Goal: Task Accomplishment & Management: Manage account settings

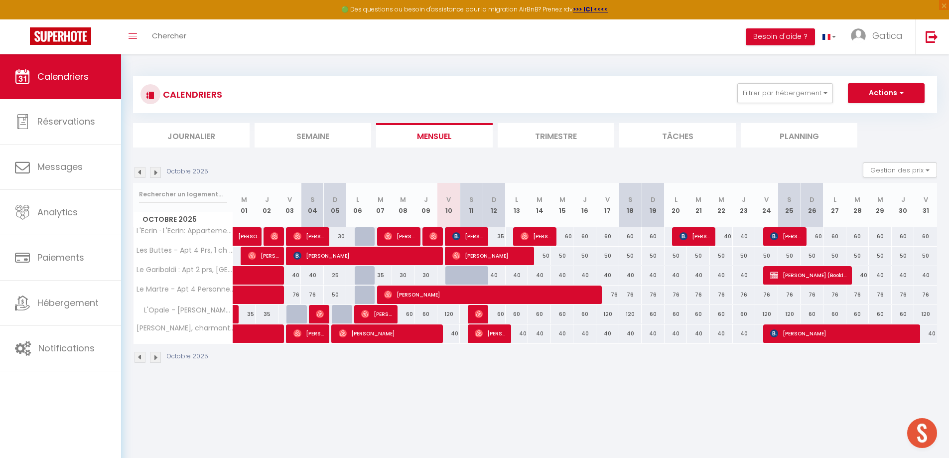
click at [477, 277] on div at bounding box center [479, 281] width 23 height 19
type input "40"
select select "1"
type input "Sam 11 Octobre 2025"
type input "Dim 12 Octobre 2025"
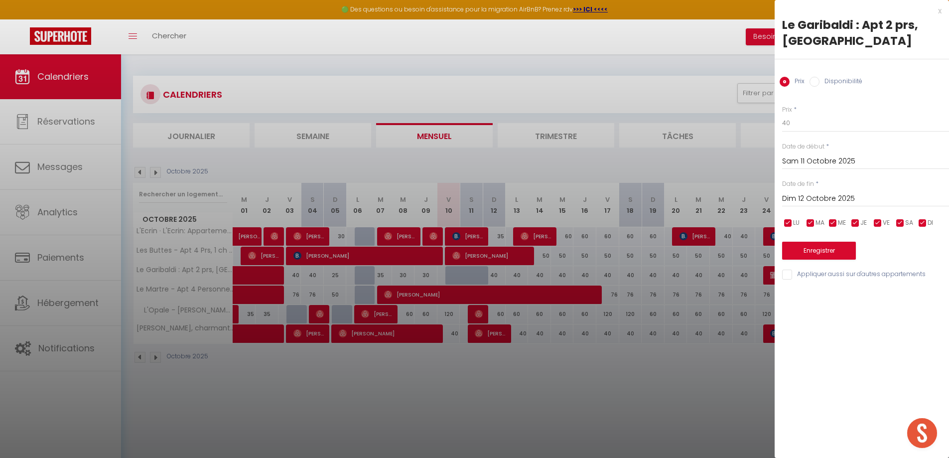
click at [832, 85] on label "Disponibilité" at bounding box center [841, 82] width 43 height 11
click at [820, 85] on input "Disponibilité" at bounding box center [815, 82] width 10 height 10
radio input "true"
radio input "false"
click at [798, 127] on select "Disponible Indisponible" at bounding box center [865, 123] width 167 height 19
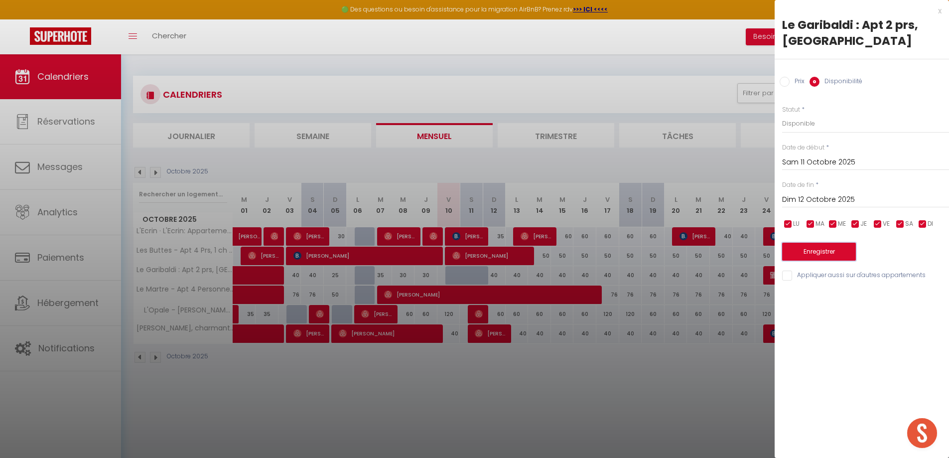
click at [831, 250] on button "Enregistrer" at bounding box center [819, 252] width 74 height 18
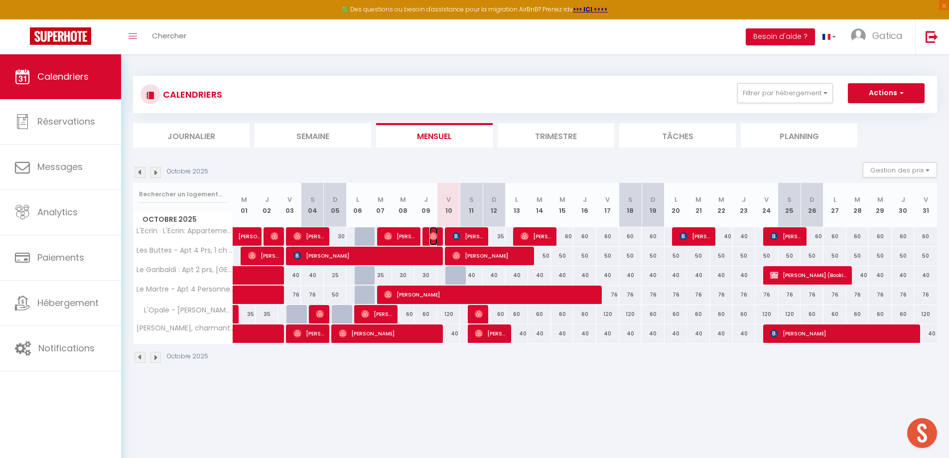
click at [434, 233] on img at bounding box center [433, 236] width 8 height 8
select select "OK"
select select "0"
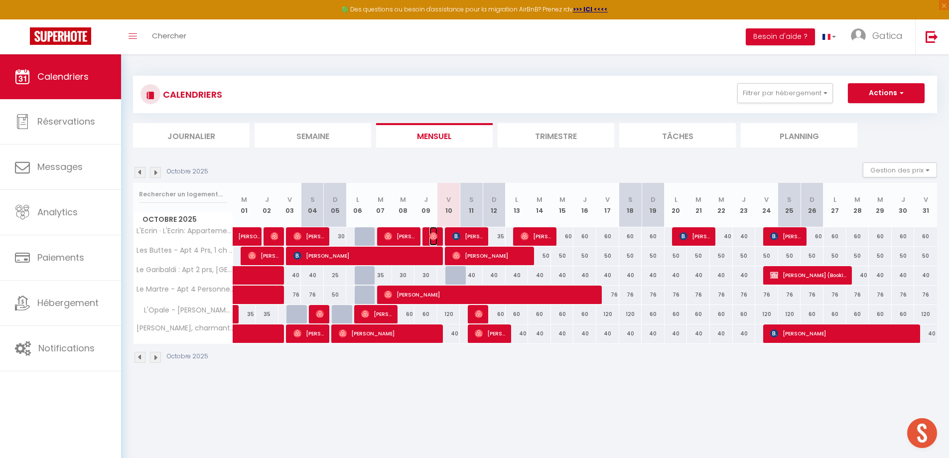
select select "1"
select select
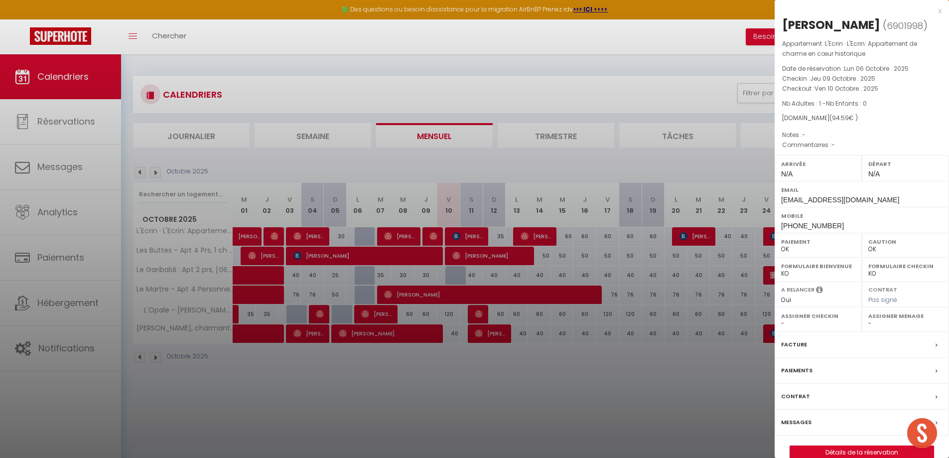
click at [482, 341] on div at bounding box center [474, 229] width 949 height 458
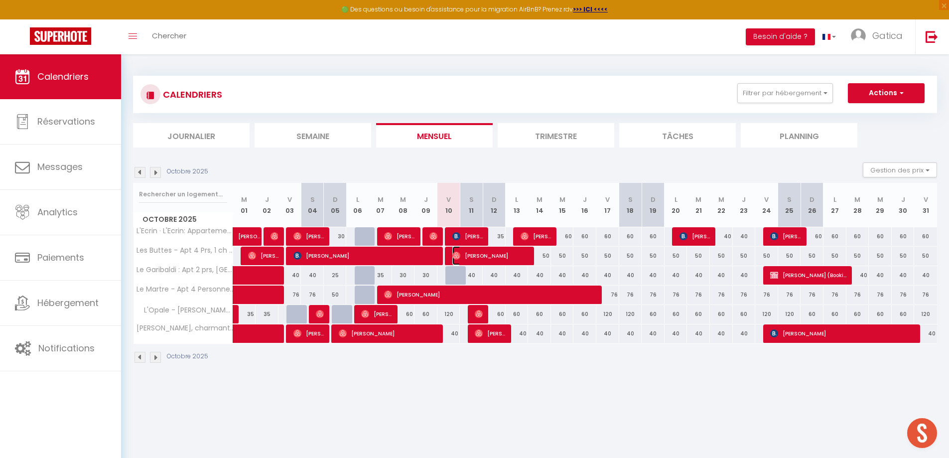
click at [494, 253] on span "[PERSON_NAME]" at bounding box center [490, 255] width 76 height 19
